Goal: Transaction & Acquisition: Purchase product/service

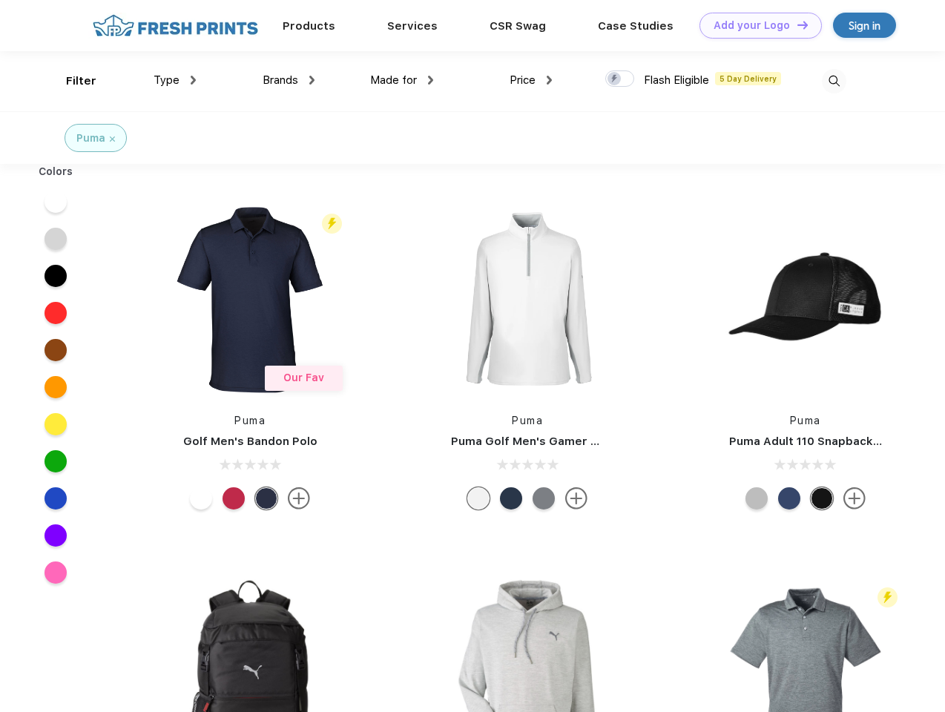
click at [755, 25] on link "Add your Logo Design Tool" at bounding box center [760, 26] width 122 height 26
click at [0, 0] on div "Design Tool" at bounding box center [0, 0] width 0 height 0
click at [796, 24] on link "Add your Logo Design Tool" at bounding box center [760, 26] width 122 height 26
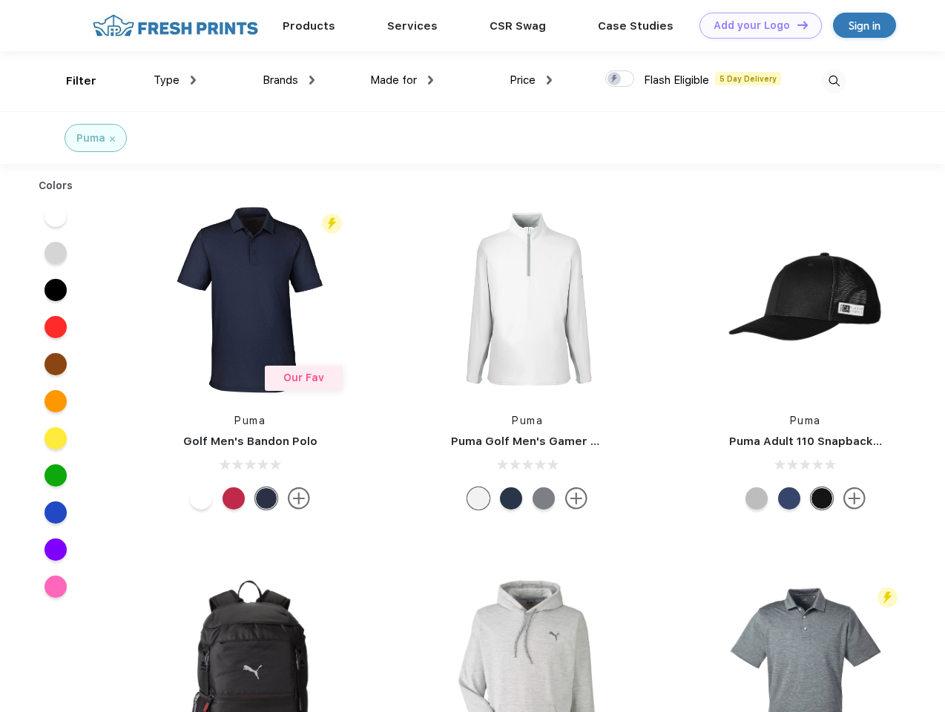
click at [71, 81] on div "Filter" at bounding box center [81, 81] width 30 height 17
click at [175, 80] on span "Type" at bounding box center [167, 79] width 26 height 13
click at [289, 80] on span "Brands" at bounding box center [281, 79] width 36 height 13
click at [402, 80] on span "Made for" at bounding box center [393, 79] width 47 height 13
click at [531, 80] on span "Price" at bounding box center [523, 79] width 26 height 13
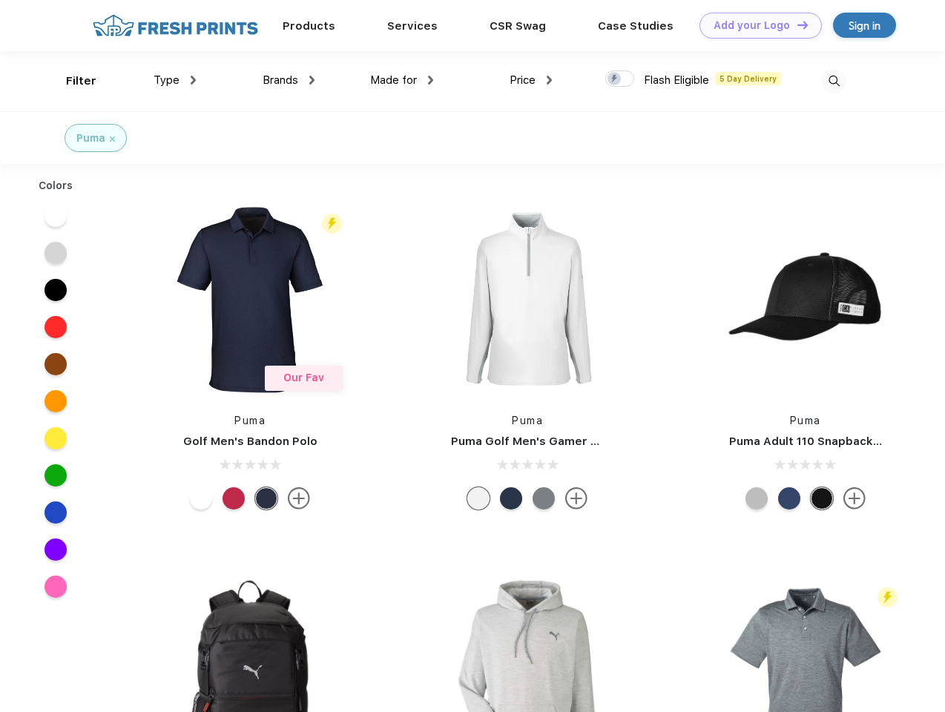
click at [620, 79] on div at bounding box center [619, 78] width 29 height 16
click at [615, 79] on input "checkbox" at bounding box center [610, 75] width 10 height 10
click at [834, 81] on img at bounding box center [834, 81] width 24 height 24
